Goal: Contribute content: Contribute content

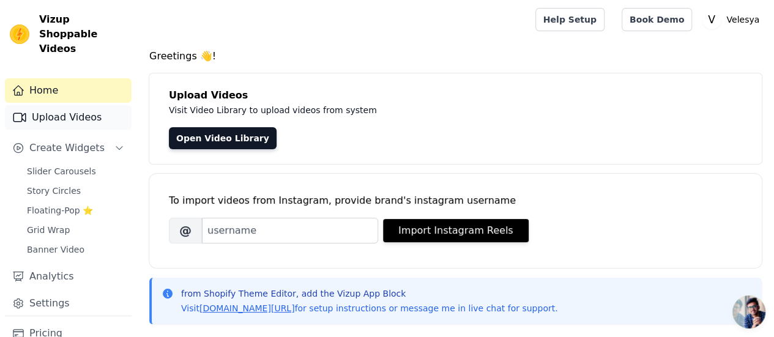
click at [65, 105] on link "Upload Videos" at bounding box center [68, 117] width 127 height 24
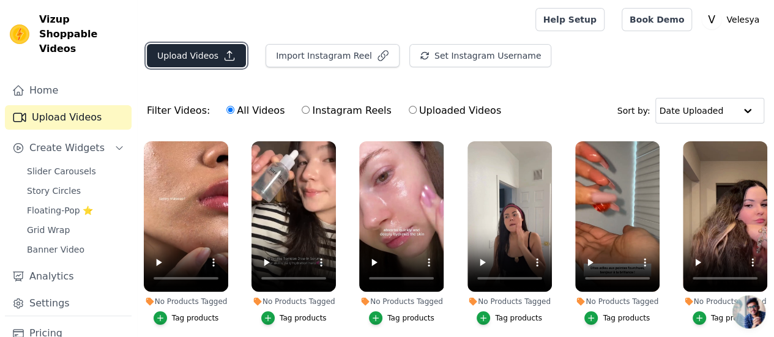
click at [201, 58] on button "Upload Videos" at bounding box center [196, 55] width 99 height 23
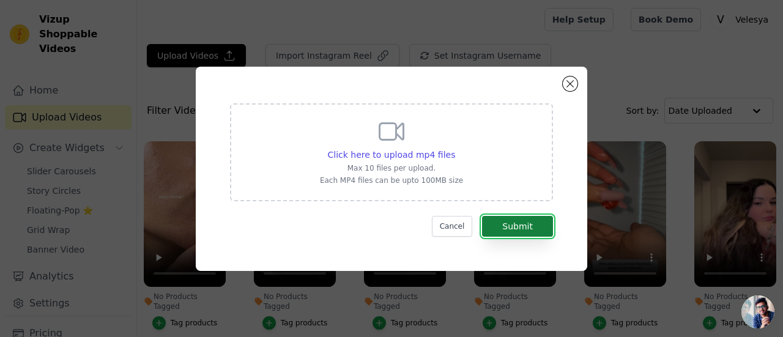
click at [514, 228] on button "Submit" at bounding box center [517, 226] width 71 height 21
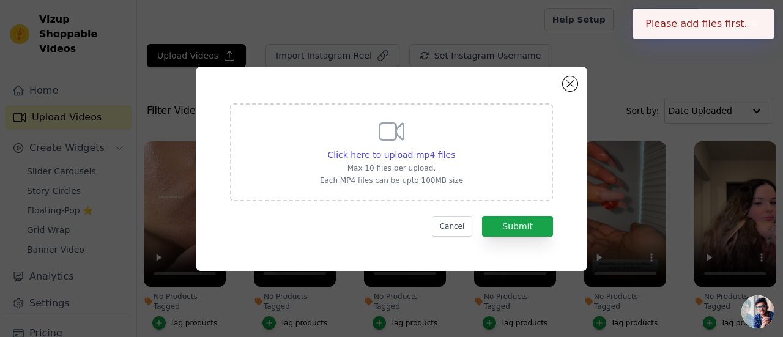
click at [373, 145] on div "Click here to upload mp4 files Max 10 files per upload. Each MP4 files can be u…" at bounding box center [391, 151] width 143 height 69
click at [455, 148] on input "Click here to upload mp4 files Max 10 files per upload. Each MP4 files can be u…" at bounding box center [455, 148] width 1 height 1
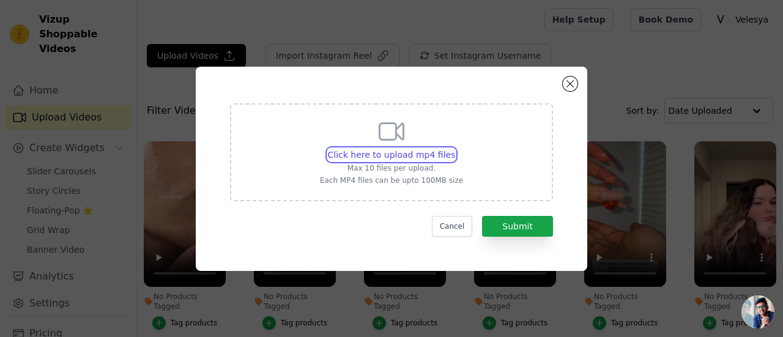
type input "C:\fakepath\VIDEO 5.mp4"
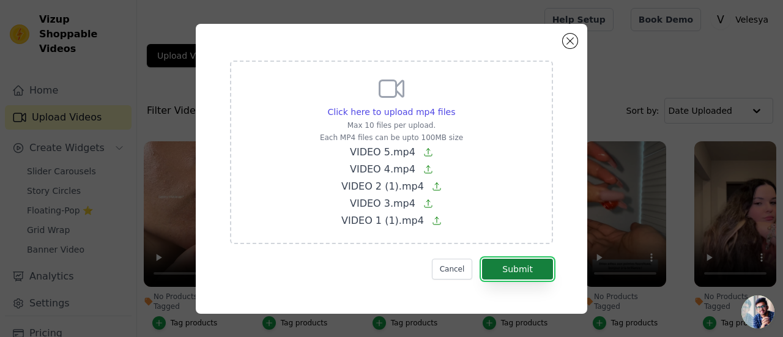
click at [518, 267] on button "Submit" at bounding box center [517, 269] width 71 height 21
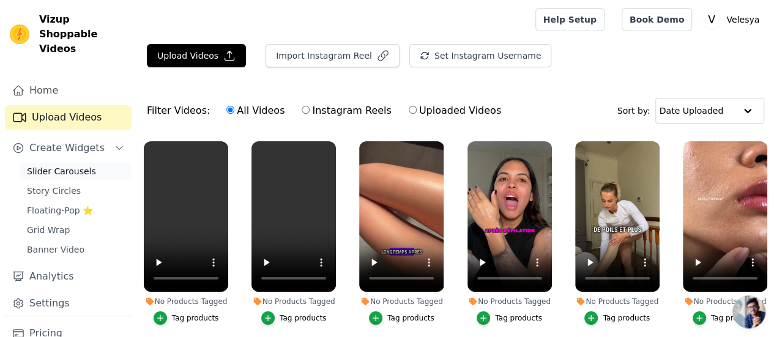
click at [59, 165] on span "Slider Carousels" at bounding box center [61, 171] width 69 height 12
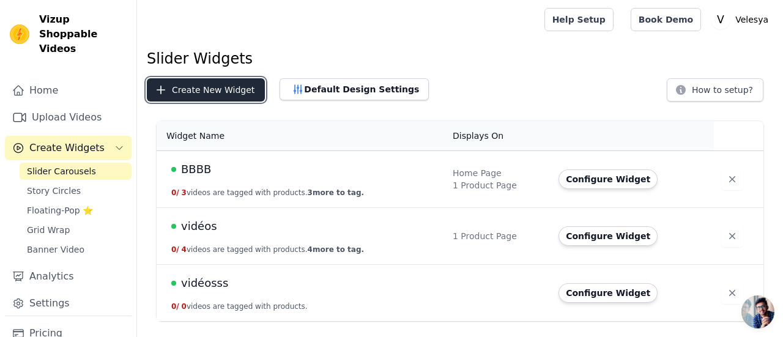
click at [171, 89] on button "Create New Widget" at bounding box center [206, 89] width 118 height 23
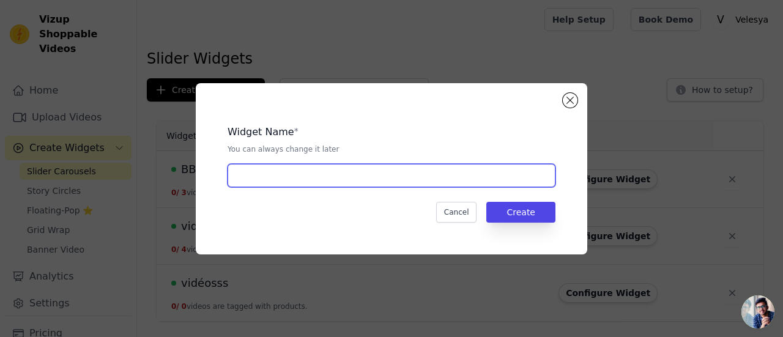
click at [246, 181] on input "text" at bounding box center [392, 175] width 328 height 23
type input "NBV"
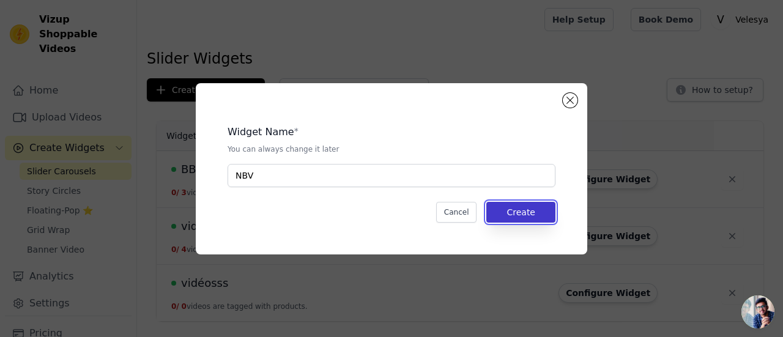
click at [525, 217] on button "Create" at bounding box center [521, 212] width 69 height 21
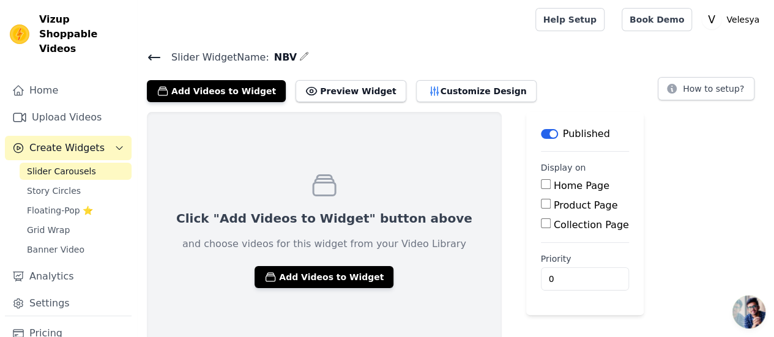
click at [541, 203] on input "Product Page" at bounding box center [546, 204] width 10 height 10
checkbox input "true"
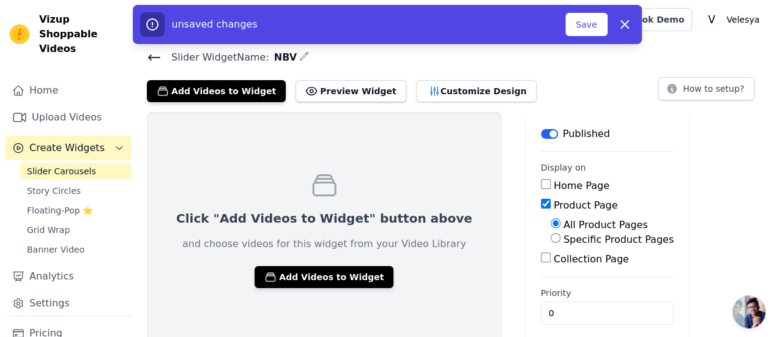
click at [551, 239] on input "Specific Product Pages" at bounding box center [556, 238] width 10 height 10
radio input "true"
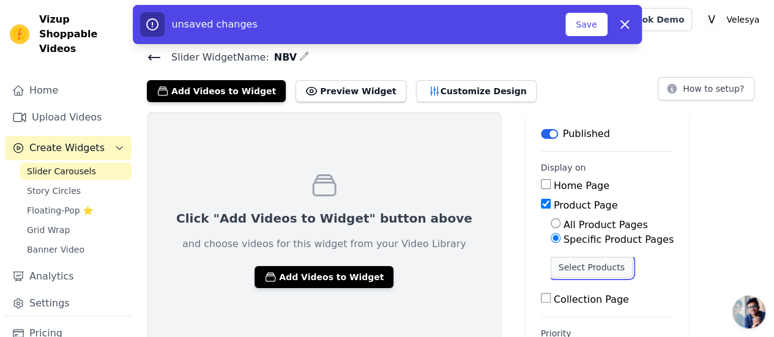
click at [551, 267] on button "Select Products" at bounding box center [592, 267] width 82 height 21
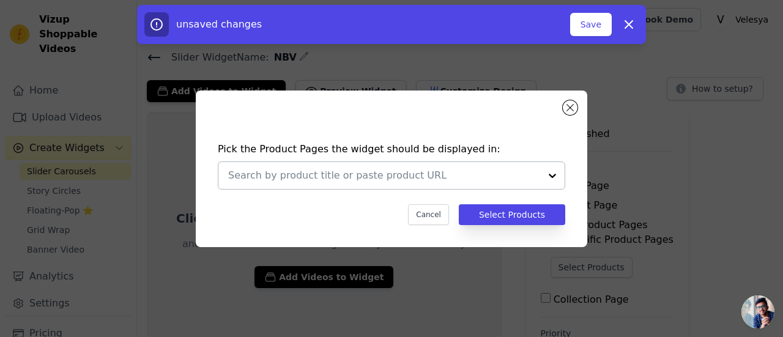
click at [548, 175] on div at bounding box center [552, 175] width 24 height 27
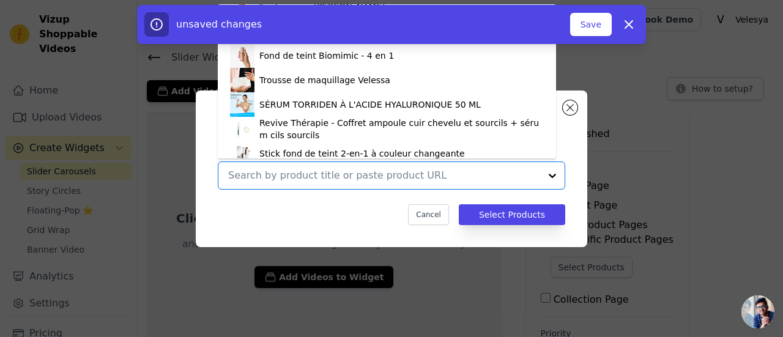
scroll to position [125, 0]
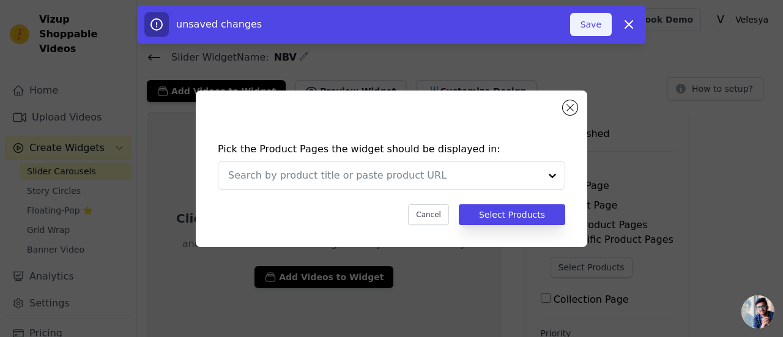
click at [606, 21] on button "Save" at bounding box center [591, 24] width 42 height 23
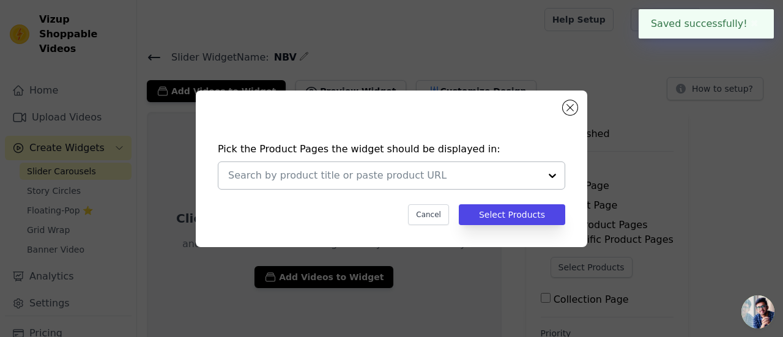
click at [549, 173] on div at bounding box center [552, 175] width 24 height 27
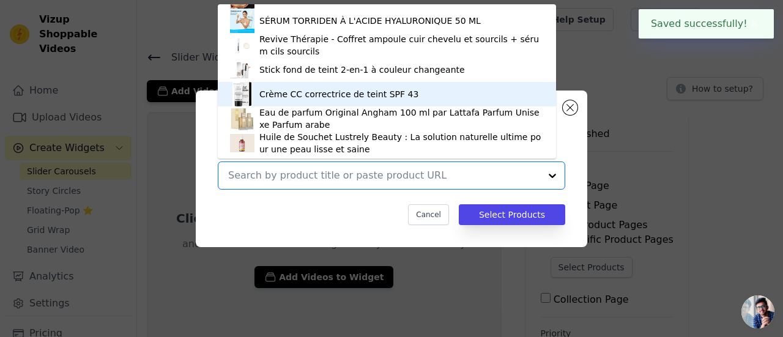
scroll to position [192, 0]
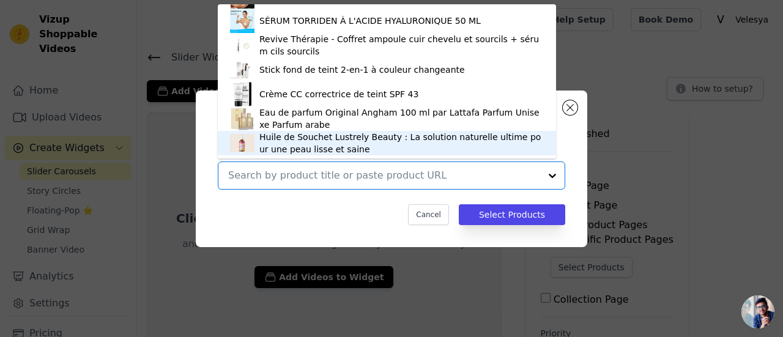
click at [282, 146] on div "Huile de Souchet Lustrely Beauty : La solution naturelle ultime pour une peau l…" at bounding box center [401, 143] width 285 height 24
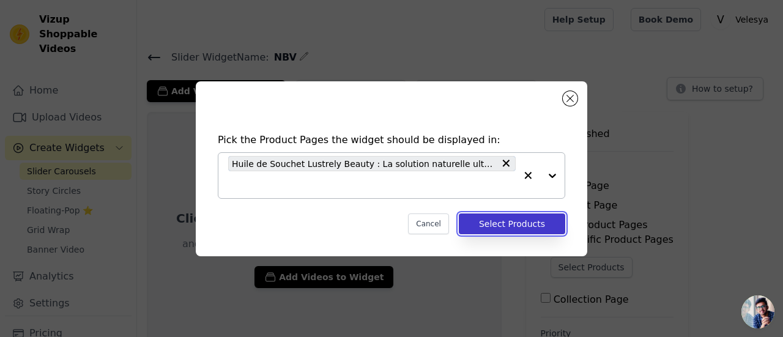
click at [512, 227] on button "Select Products" at bounding box center [512, 224] width 106 height 21
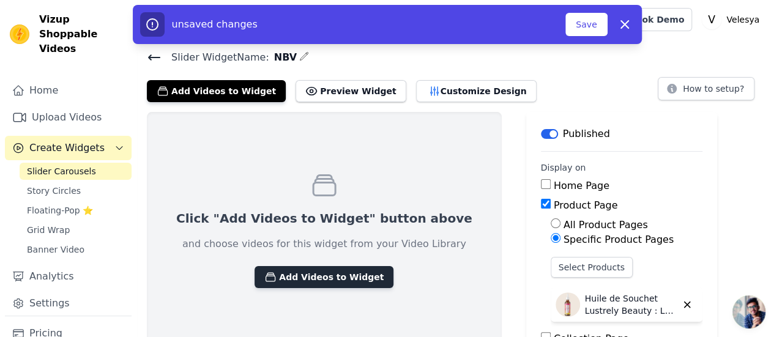
click at [308, 275] on button "Add Videos to Widget" at bounding box center [324, 277] width 139 height 22
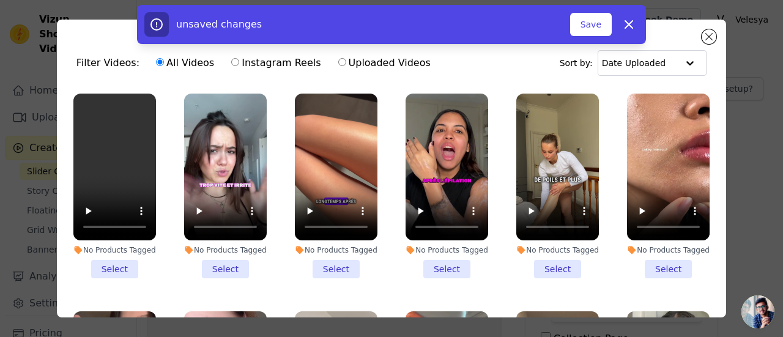
click at [119, 267] on li "No Products Tagged Select" at bounding box center [114, 186] width 83 height 185
click at [0, 0] on input "No Products Tagged Select" at bounding box center [0, 0] width 0 height 0
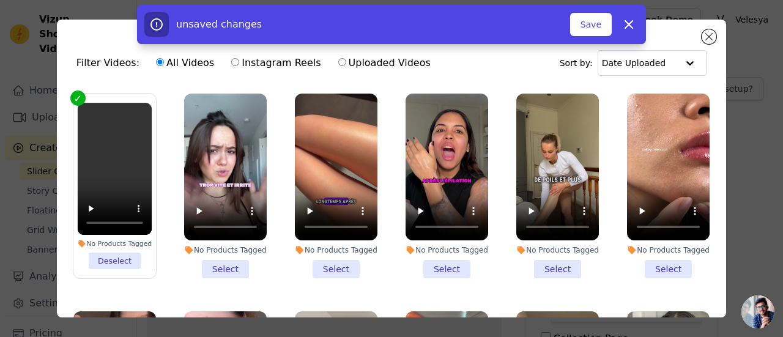
click at [222, 270] on li "No Products Tagged Select" at bounding box center [225, 186] width 83 height 185
click at [0, 0] on input "No Products Tagged Select" at bounding box center [0, 0] width 0 height 0
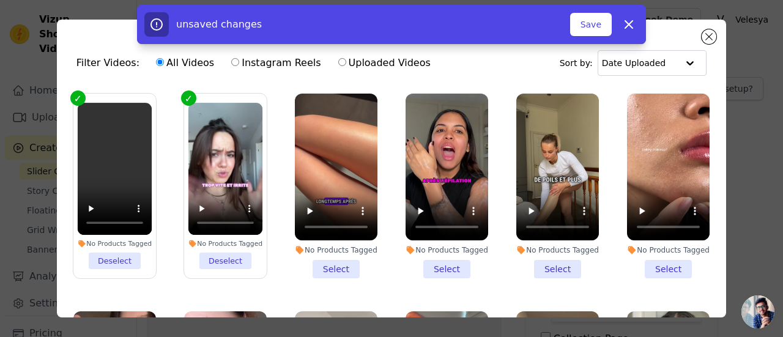
click at [318, 267] on li "No Products Tagged Select" at bounding box center [336, 186] width 83 height 185
click at [0, 0] on input "No Products Tagged Select" at bounding box center [0, 0] width 0 height 0
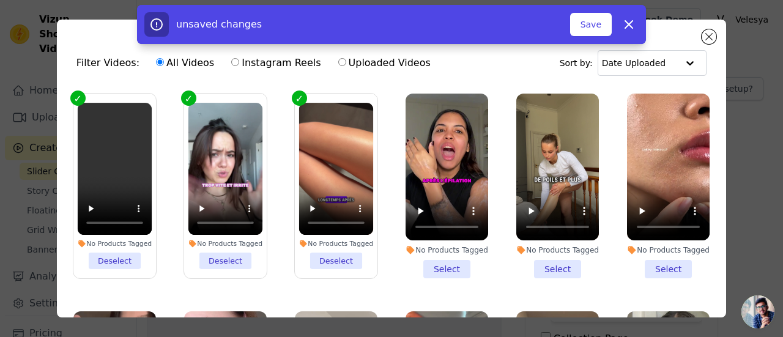
click at [440, 265] on li "No Products Tagged Select" at bounding box center [447, 186] width 83 height 185
click at [0, 0] on input "No Products Tagged Select" at bounding box center [0, 0] width 0 height 0
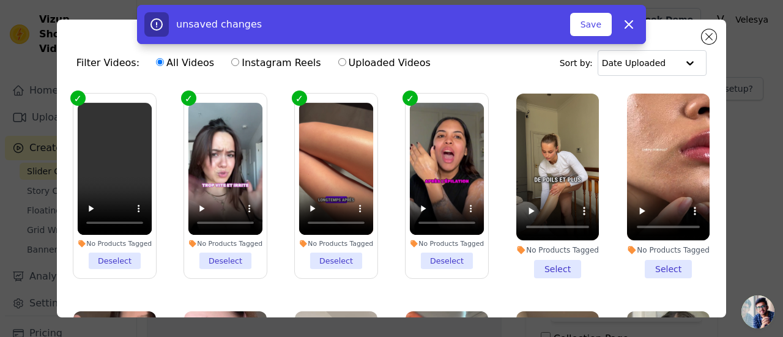
click at [545, 263] on li "No Products Tagged Select" at bounding box center [558, 186] width 83 height 185
click at [0, 0] on input "No Products Tagged Select" at bounding box center [0, 0] width 0 height 0
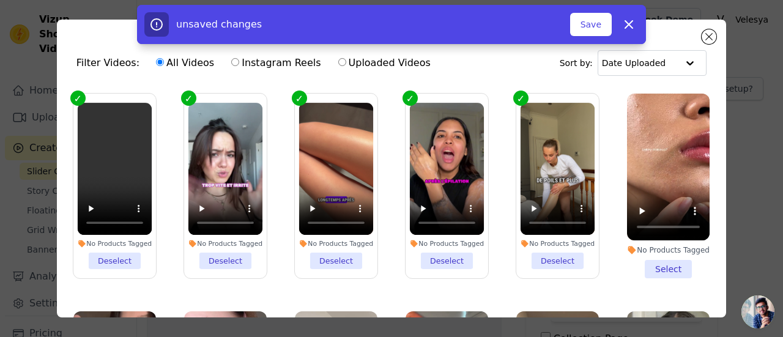
click at [673, 264] on li "No Products Tagged Select" at bounding box center [668, 186] width 83 height 185
click at [0, 0] on input "No Products Tagged Select" at bounding box center [0, 0] width 0 height 0
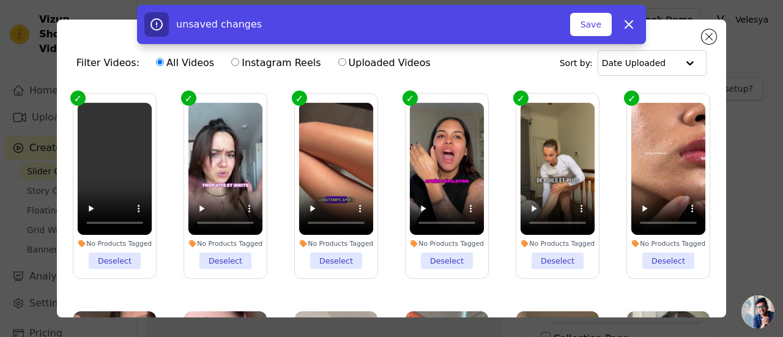
click at [650, 254] on li "No Products Tagged Deselect" at bounding box center [669, 186] width 75 height 166
click at [0, 0] on input "No Products Tagged Deselect" at bounding box center [0, 0] width 0 height 0
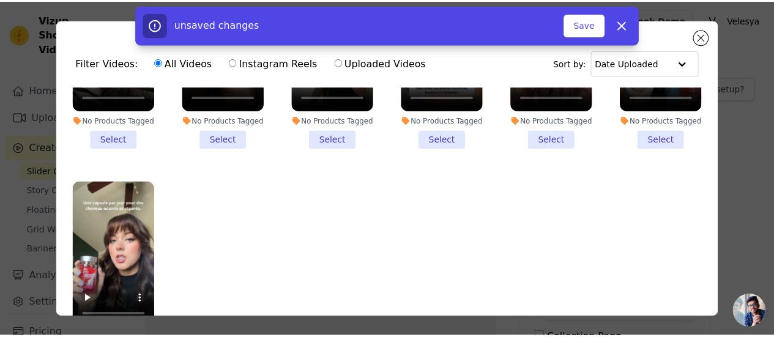
scroll to position [0, 0]
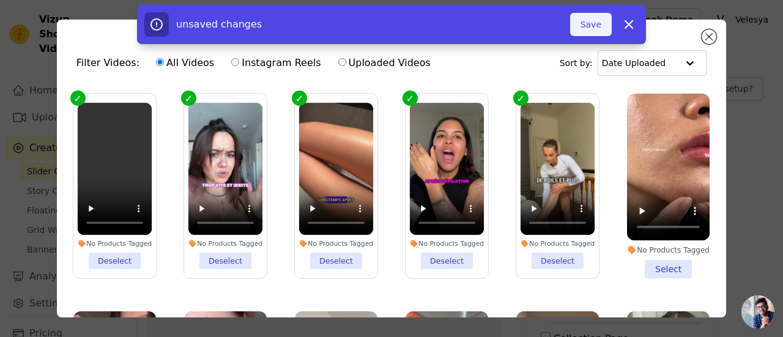
click at [591, 26] on button "Save" at bounding box center [591, 24] width 42 height 23
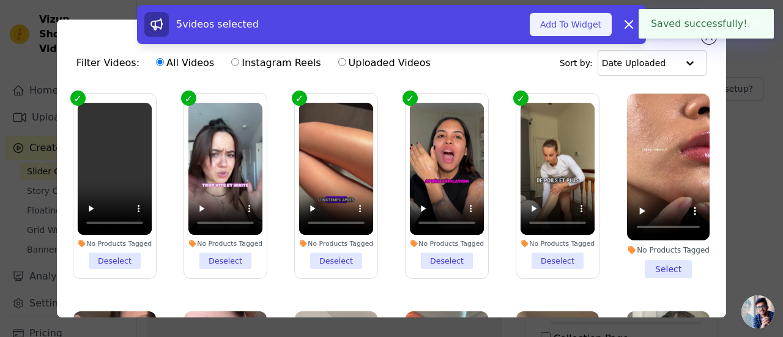
click at [562, 29] on button "Add To Widget" at bounding box center [571, 24] width 82 height 23
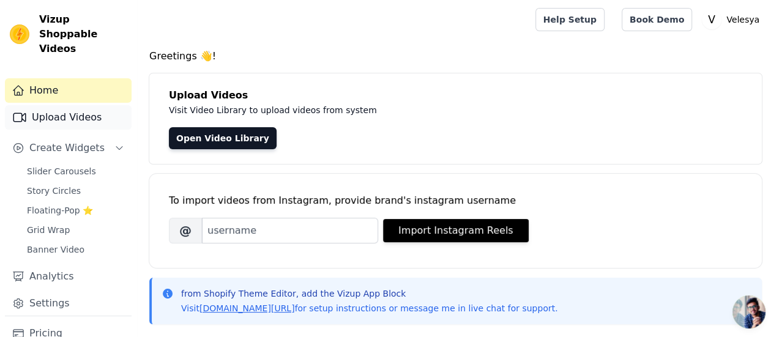
click at [57, 114] on link "Upload Videos" at bounding box center [68, 117] width 127 height 24
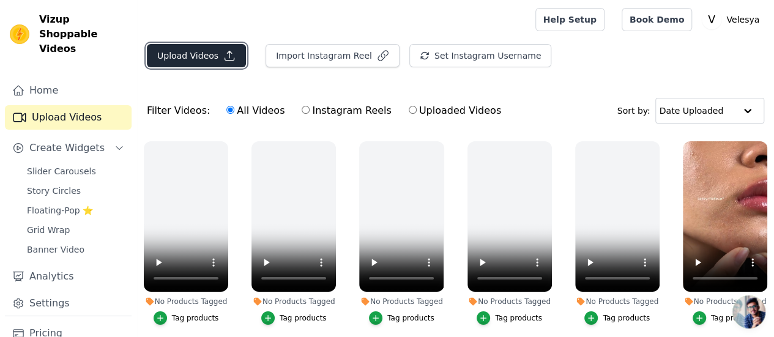
click at [185, 58] on button "Upload Videos" at bounding box center [196, 55] width 99 height 23
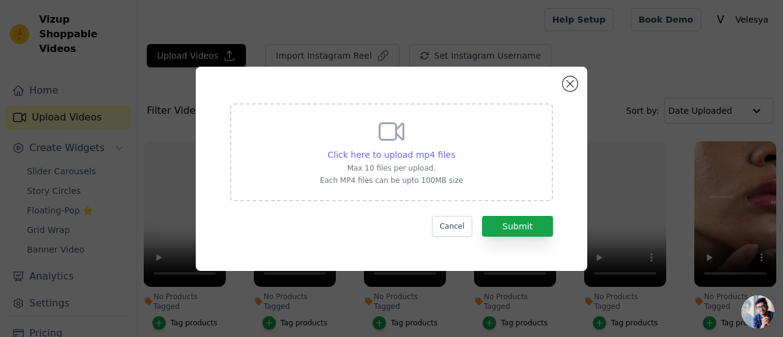
click at [383, 149] on div "Click here to upload mp4 files" at bounding box center [392, 155] width 128 height 12
click at [455, 149] on input "Click here to upload mp4 files Max 10 files per upload. Each MP4 files can be u…" at bounding box center [455, 148] width 1 height 1
type input "C:\fakepath\VIDEO 5 (1).mp4"
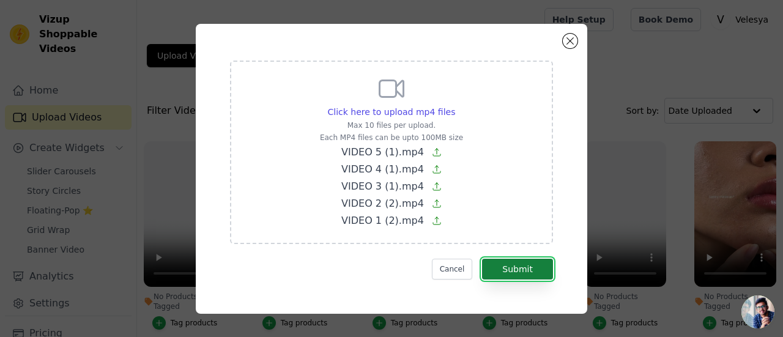
click at [520, 260] on button "Submit" at bounding box center [517, 269] width 71 height 21
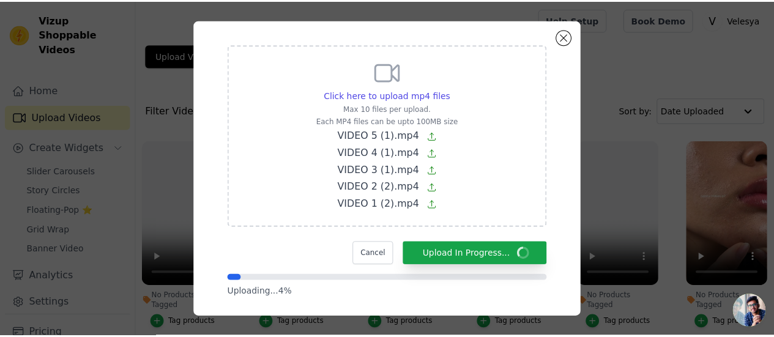
scroll to position [17, 0]
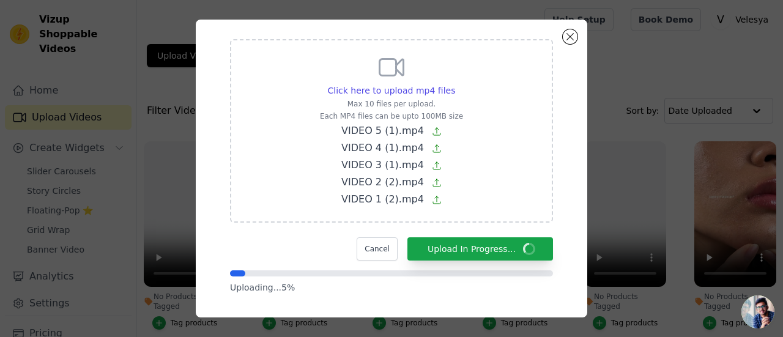
click at [560, 171] on div "Click here to upload mp4 files Max 10 files per upload. Each MP4 files can be u…" at bounding box center [392, 169] width 392 height 298
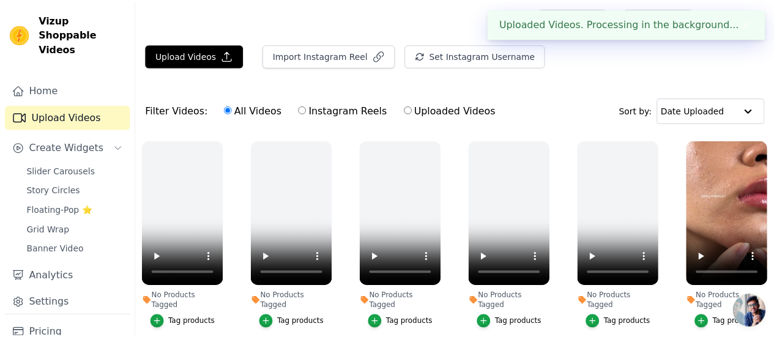
scroll to position [0, 0]
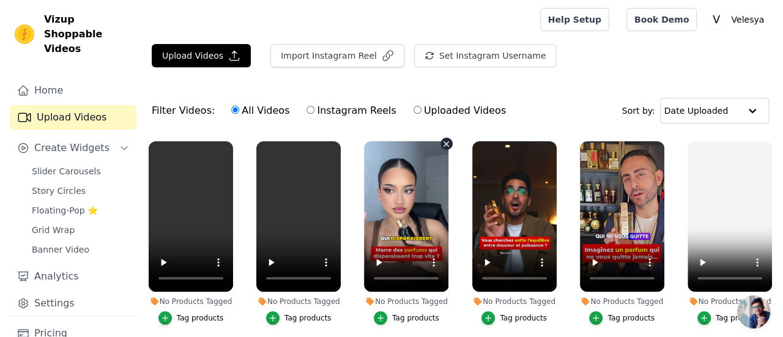
scroll to position [168, 0]
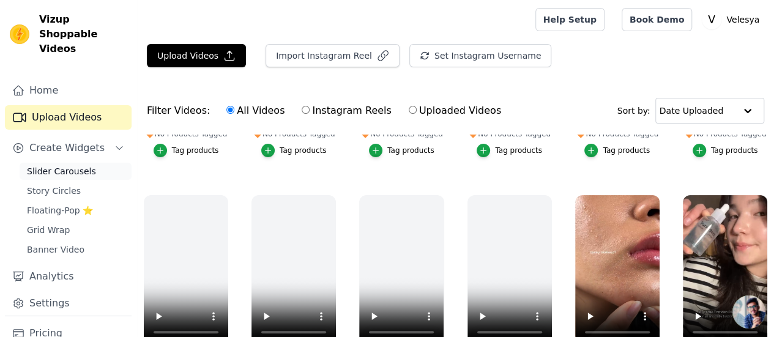
click at [63, 165] on span "Slider Carousels" at bounding box center [61, 171] width 69 height 12
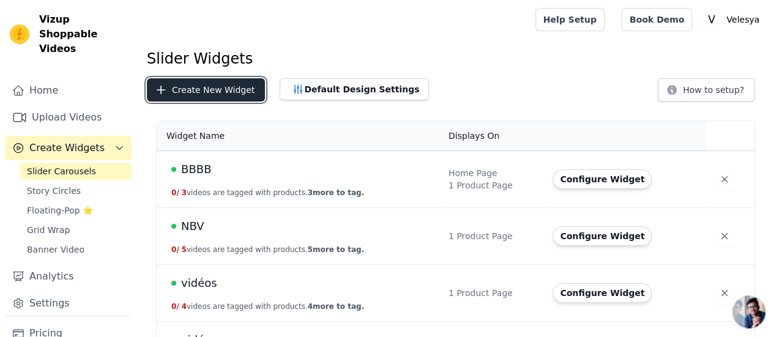
click at [182, 89] on button "Create New Widget" at bounding box center [206, 89] width 118 height 23
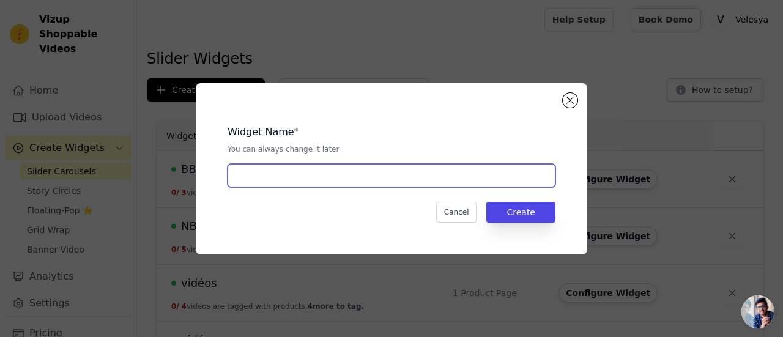
click at [399, 179] on input "text" at bounding box center [392, 175] width 328 height 23
type input "nnh"
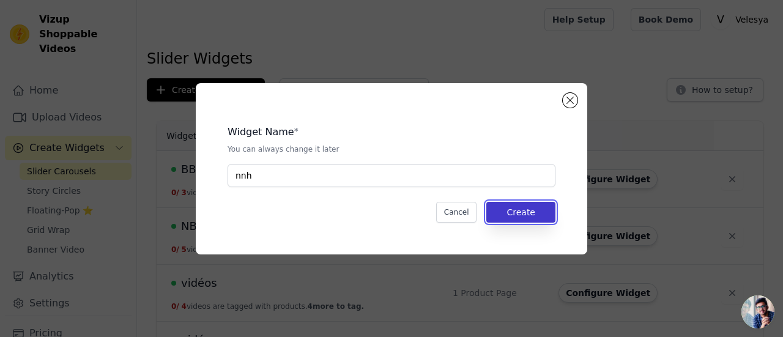
click at [524, 211] on button "Create" at bounding box center [521, 212] width 69 height 21
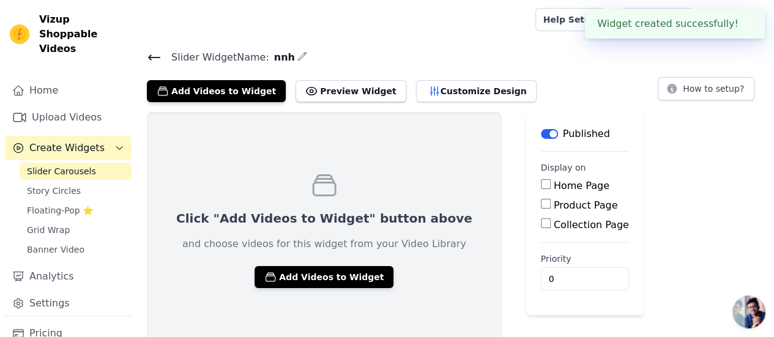
click at [541, 202] on input "Product Page" at bounding box center [546, 204] width 10 height 10
checkbox input "true"
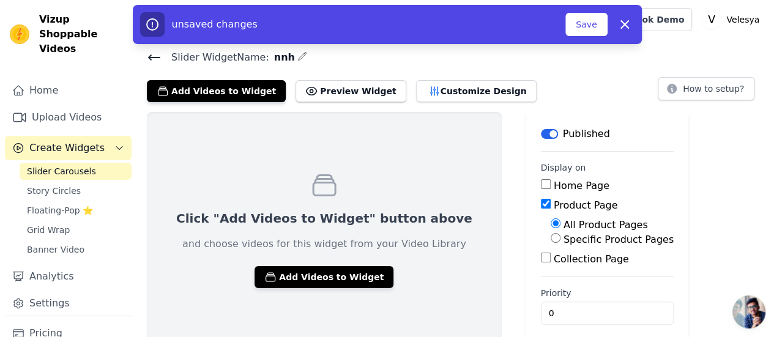
click at [551, 239] on input "Specific Product Pages" at bounding box center [556, 238] width 10 height 10
radio input "true"
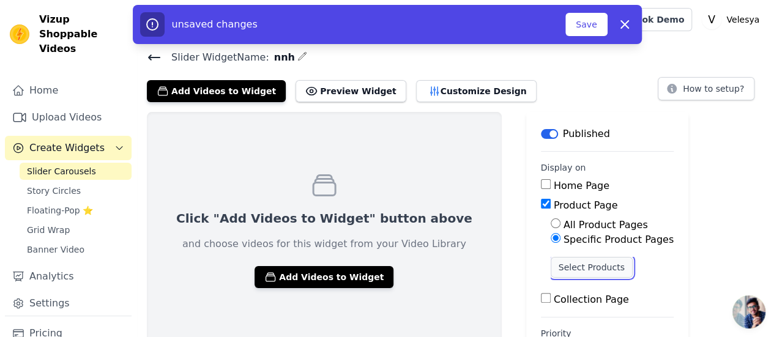
click at [551, 267] on button "Select Products" at bounding box center [592, 267] width 82 height 21
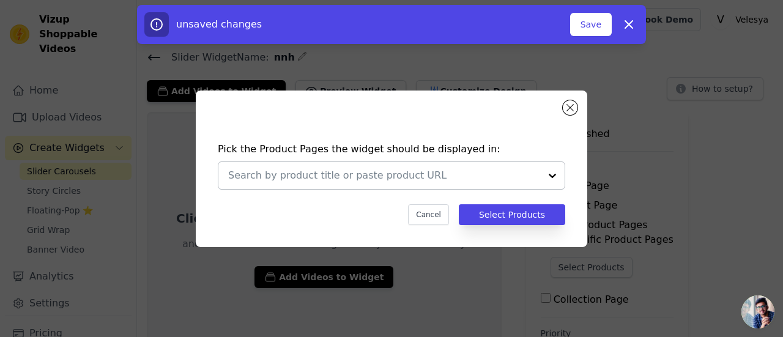
click at [556, 171] on div at bounding box center [552, 175] width 24 height 27
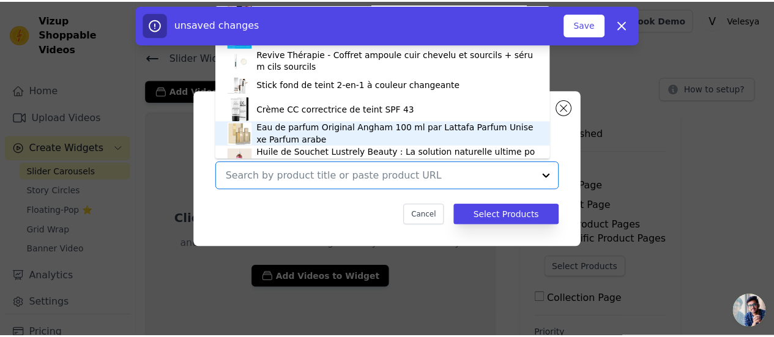
scroll to position [192, 0]
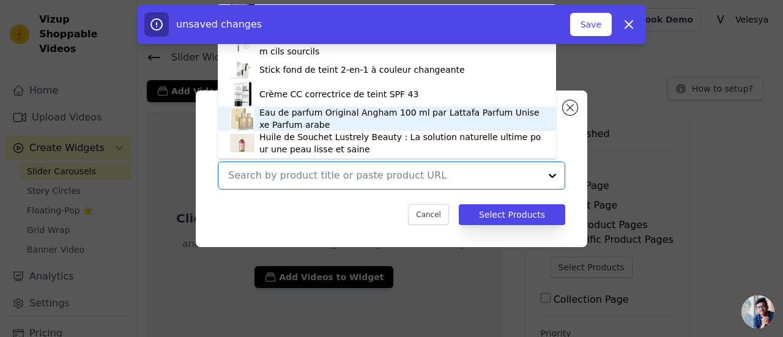
click at [301, 117] on div "Eau de parfum Original Angham 100 ml par Lattafa Parfum Unisexe Parfum arabe" at bounding box center [401, 118] width 285 height 24
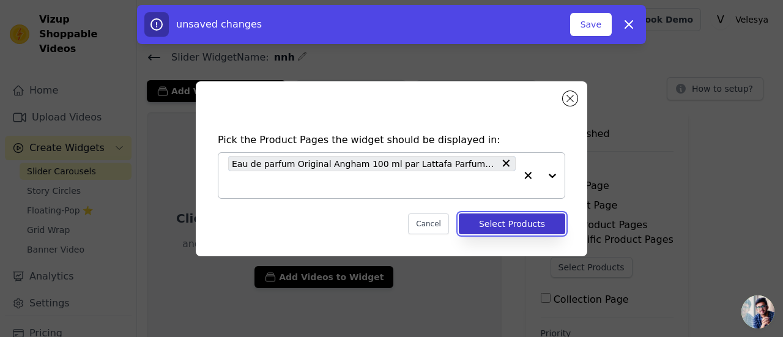
click at [505, 220] on button "Select Products" at bounding box center [512, 224] width 106 height 21
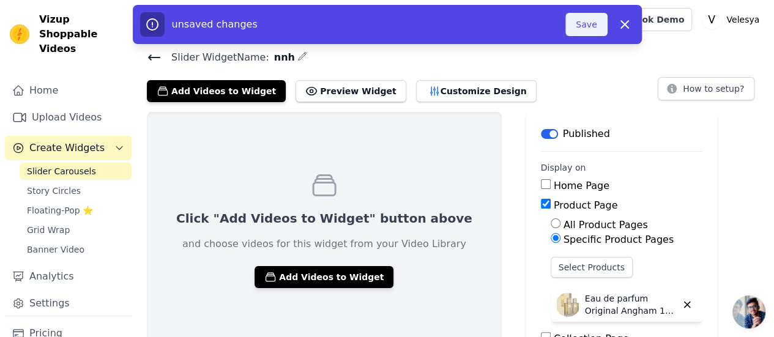
click at [596, 24] on button "Save" at bounding box center [586, 24] width 42 height 23
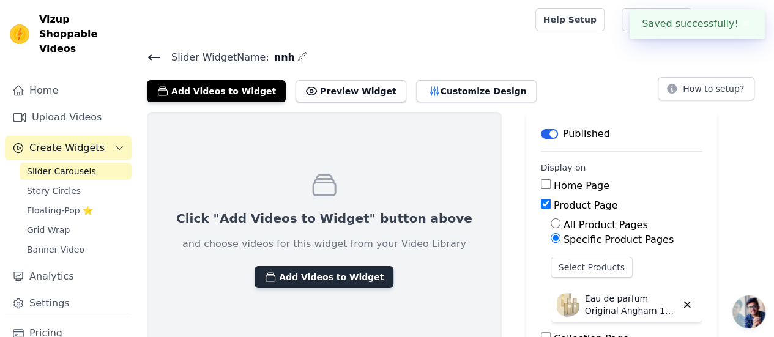
click at [293, 278] on button "Add Videos to Widget" at bounding box center [324, 277] width 139 height 22
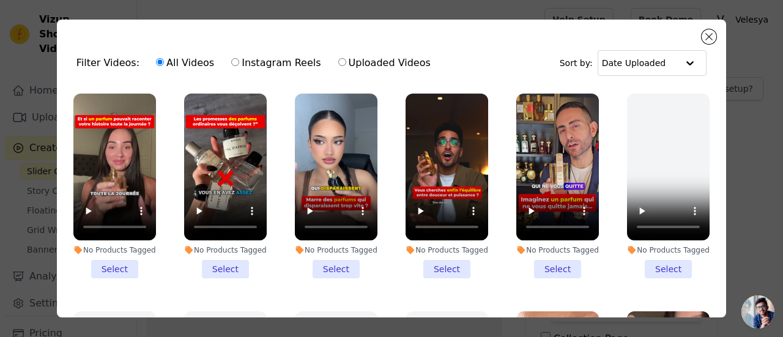
click at [114, 262] on li "No Products Tagged Select" at bounding box center [114, 186] width 83 height 185
click at [0, 0] on input "No Products Tagged Select" at bounding box center [0, 0] width 0 height 0
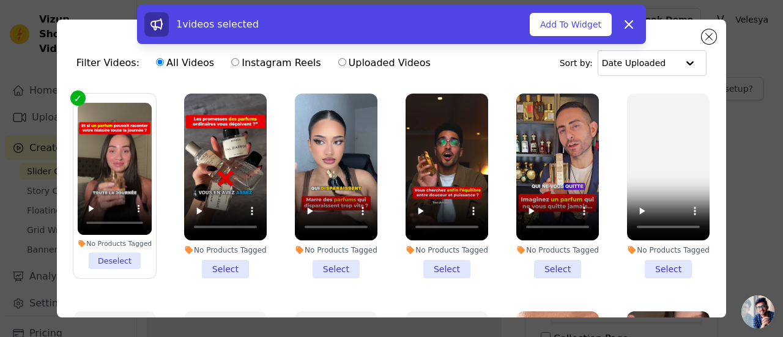
click at [212, 264] on li "No Products Tagged Select" at bounding box center [225, 186] width 83 height 185
click at [0, 0] on input "No Products Tagged Select" at bounding box center [0, 0] width 0 height 0
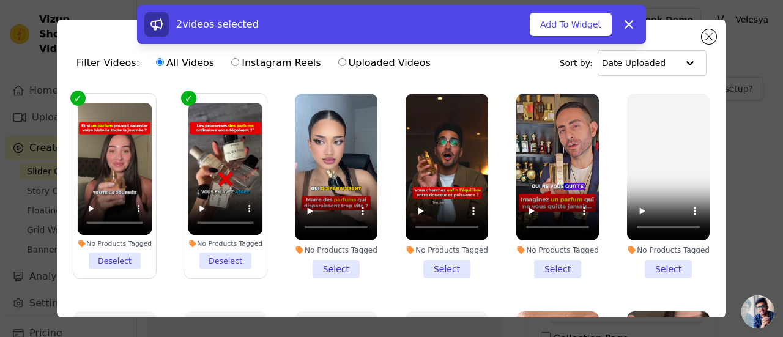
click at [323, 257] on li "No Products Tagged Select" at bounding box center [336, 186] width 83 height 185
click at [0, 0] on input "No Products Tagged Select" at bounding box center [0, 0] width 0 height 0
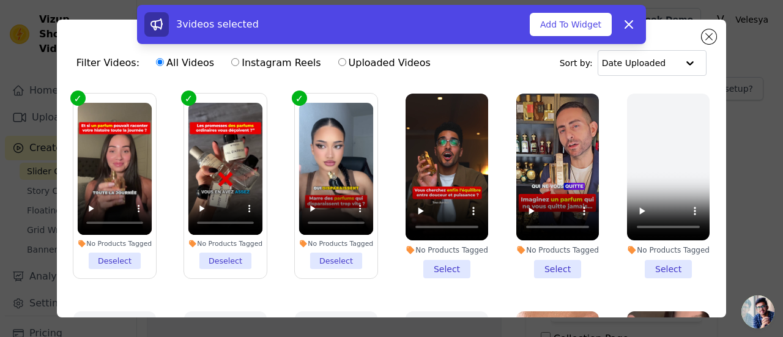
click at [438, 267] on li "No Products Tagged Select" at bounding box center [447, 186] width 83 height 185
click at [0, 0] on input "No Products Tagged Select" at bounding box center [0, 0] width 0 height 0
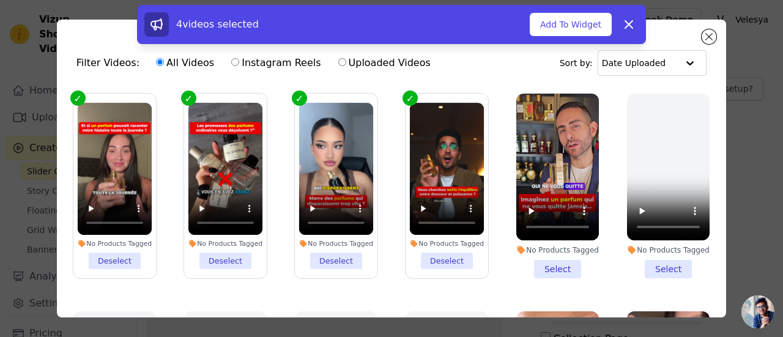
click at [551, 260] on li "No Products Tagged Select" at bounding box center [558, 186] width 83 height 185
click at [0, 0] on input "No Products Tagged Select" at bounding box center [0, 0] width 0 height 0
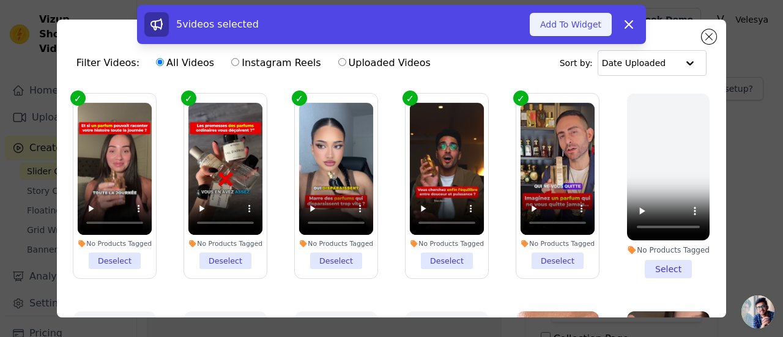
click at [565, 26] on button "Add To Widget" at bounding box center [571, 24] width 82 height 23
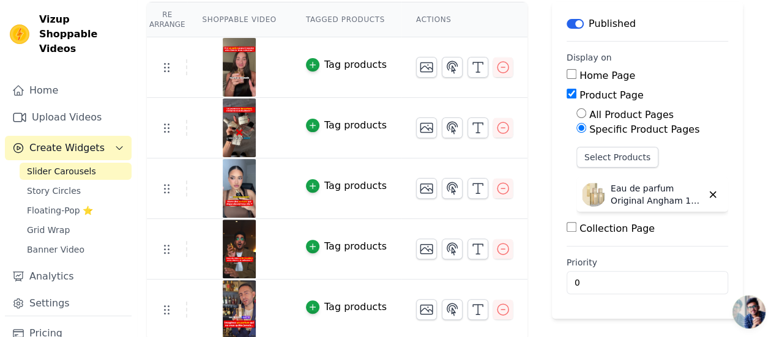
scroll to position [0, 0]
